Goal: Task Accomplishment & Management: Manage account settings

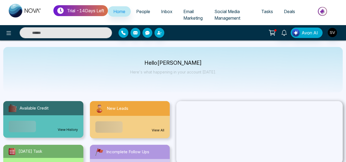
select select "*"
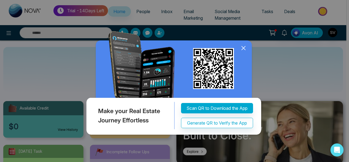
click at [245, 47] on icon at bounding box center [243, 48] width 8 height 8
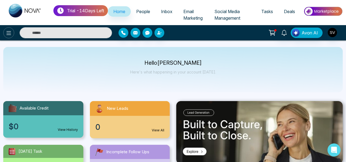
click at [11, 32] on icon at bounding box center [8, 33] width 7 height 7
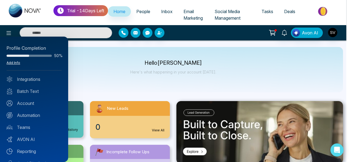
click at [18, 61] on link "Add Info" at bounding box center [14, 63] width 14 height 4
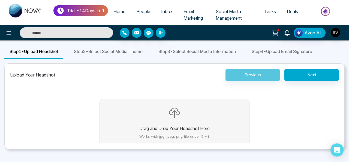
click at [179, 128] on p "Drag and Drop Your Headshot Here" at bounding box center [174, 128] width 70 height 7
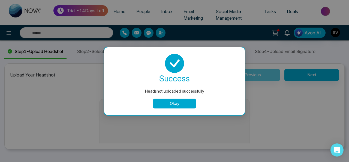
click at [183, 102] on button "Okay" at bounding box center [175, 103] width 44 height 10
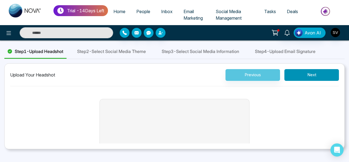
click at [313, 76] on button "Next" at bounding box center [311, 75] width 55 height 12
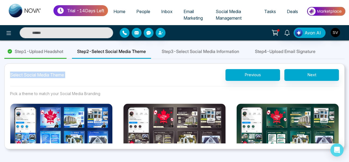
drag, startPoint x: 348, startPoint y: 45, endPoint x: 346, endPoint y: 67, distance: 22.2
click at [346, 67] on div "Step 1 - Upload Headshot Step 2 - Select Social Media Theme Step 3 - Select Soc…" at bounding box center [174, 97] width 349 height 104
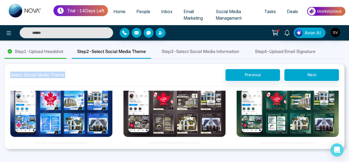
scroll to position [20, 0]
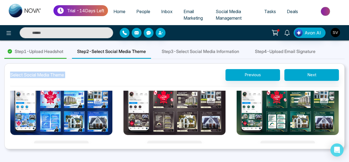
click at [172, 109] on img at bounding box center [174, 110] width 103 height 52
click at [172, 140] on button "Select Theme" at bounding box center [174, 146] width 55 height 13
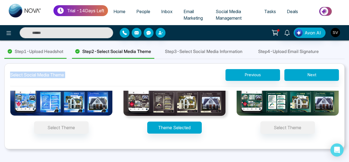
scroll to position [19, 0]
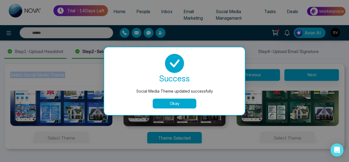
drag, startPoint x: 176, startPoint y: 102, endPoint x: 339, endPoint y: 100, distance: 163.7
click at [178, 103] on button "Okay" at bounding box center [175, 103] width 44 height 10
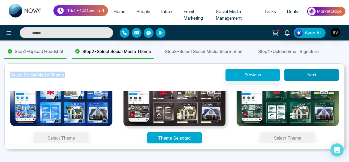
click at [316, 76] on button "Next" at bounding box center [311, 75] width 55 height 12
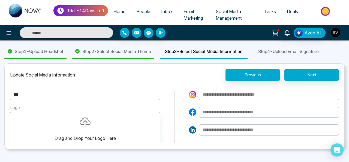
scroll to position [8, 0]
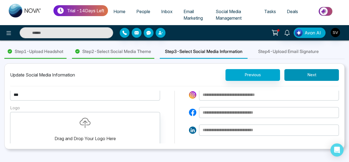
click at [316, 72] on button "Next" at bounding box center [311, 75] width 55 height 12
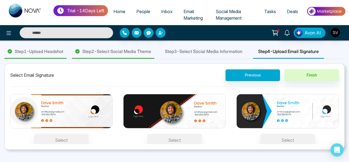
drag, startPoint x: 349, startPoint y: 100, endPoint x: 348, endPoint y: 116, distance: 16.9
click at [348, 116] on div "Step 1 - Upload Headshot Step 2 - Select Social Media Theme Step 3 - Select Soc…" at bounding box center [174, 97] width 349 height 105
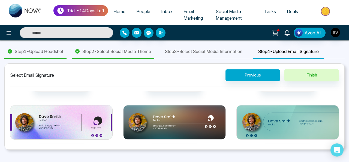
scroll to position [62, 0]
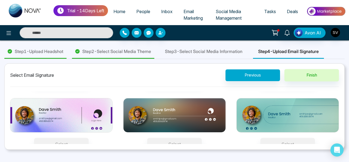
click at [192, 110] on img at bounding box center [174, 115] width 103 height 34
click at [192, 138] on button "Select" at bounding box center [174, 144] width 55 height 13
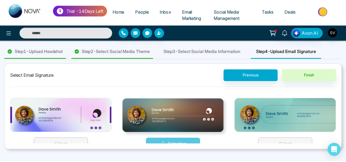
scroll to position [67, 0]
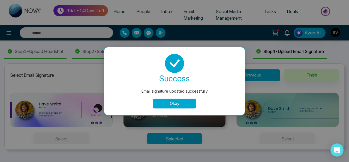
click at [177, 101] on button "Okay" at bounding box center [175, 103] width 44 height 10
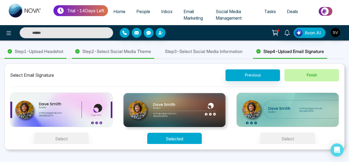
click at [315, 72] on button "Finish" at bounding box center [311, 75] width 55 height 12
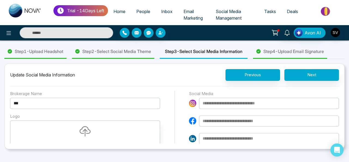
click at [220, 102] on input at bounding box center [269, 103] width 140 height 11
click at [123, 11] on span "Home" at bounding box center [119, 11] width 12 height 5
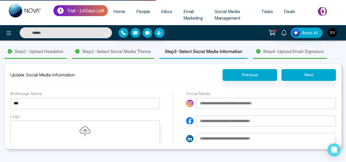
select select "*"
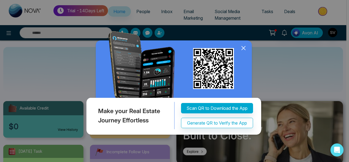
click at [312, 63] on div "Make your Real Estate Journey Effortless Scan QR to Download the App Generate Q…" at bounding box center [174, 81] width 349 height 162
click at [245, 49] on icon at bounding box center [244, 48] width 4 height 4
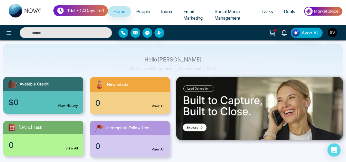
scroll to position [23, 0]
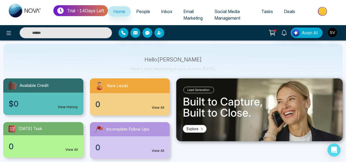
click at [117, 61] on div "Hello [PERSON_NAME] Here's what happening in your account [DATE]." at bounding box center [173, 66] width 340 height 45
click at [148, 12] on span "People" at bounding box center [143, 11] width 14 height 5
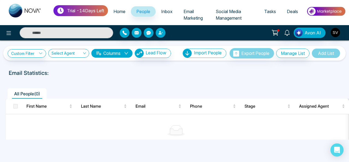
click at [165, 11] on span "Inbox" at bounding box center [166, 11] width 11 height 5
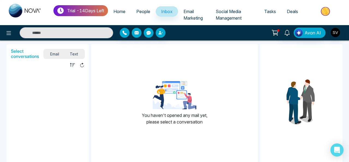
click at [123, 12] on span "Home" at bounding box center [119, 11] width 12 height 5
select select "*"
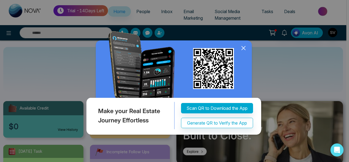
click at [10, 31] on div "Make your Real Estate Journey Effortless Scan QR to Download the App Generate Q…" at bounding box center [174, 81] width 349 height 162
click at [8, 32] on div "Make your Real Estate Journey Effortless Scan QR to Download the App Generate Q…" at bounding box center [174, 81] width 349 height 162
click at [8, 33] on div "Make your Real Estate Journey Effortless Scan QR to Download the App Generate Q…" at bounding box center [174, 81] width 349 height 162
click at [9, 32] on div "Make your Real Estate Journey Effortless Scan QR to Download the App Generate Q…" at bounding box center [174, 81] width 349 height 162
drag, startPoint x: 245, startPoint y: 47, endPoint x: 259, endPoint y: 45, distance: 14.1
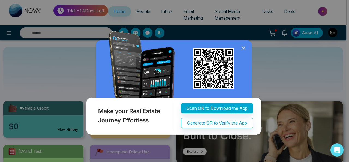
click at [245, 47] on icon at bounding box center [243, 48] width 8 height 8
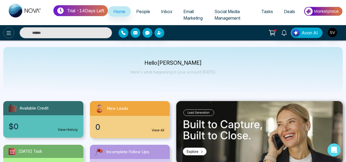
click at [10, 35] on icon at bounding box center [8, 33] width 7 height 7
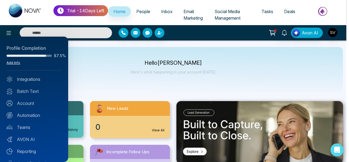
click at [12, 62] on link "Add Info" at bounding box center [14, 63] width 14 height 4
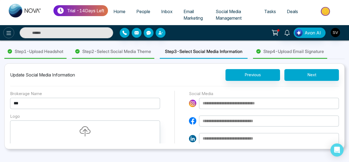
click at [10, 34] on icon at bounding box center [8, 33] width 7 height 7
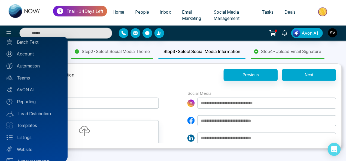
scroll to position [59, 0]
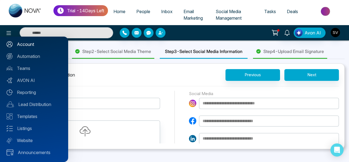
click at [31, 43] on link "Account" at bounding box center [34, 44] width 55 height 7
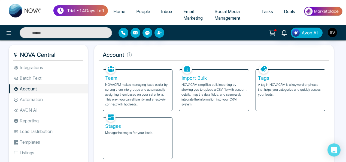
click at [140, 84] on p "NOVACRM makes managing leads easier by sorting them into groups and automatical…" at bounding box center [137, 94] width 65 height 25
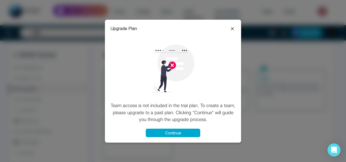
click at [234, 29] on icon at bounding box center [232, 28] width 7 height 7
